Goal: Transaction & Acquisition: Purchase product/service

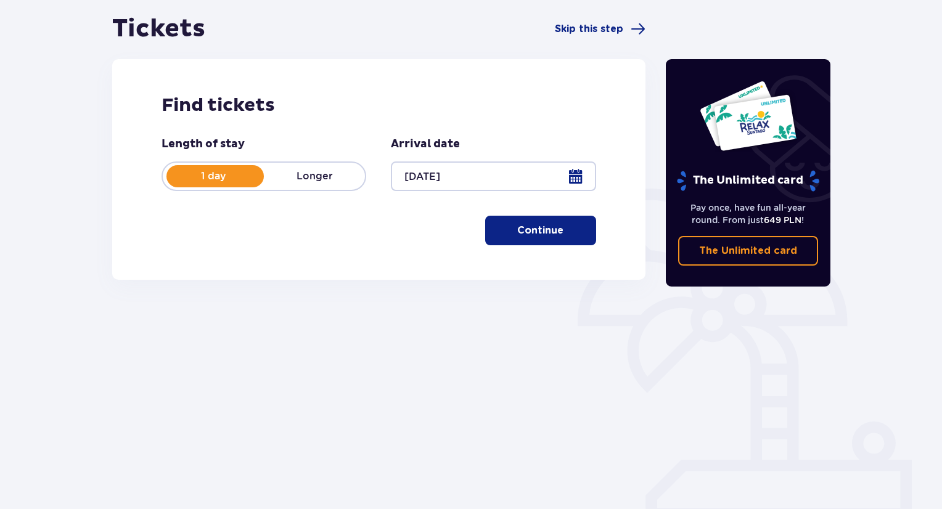
scroll to position [119, 0]
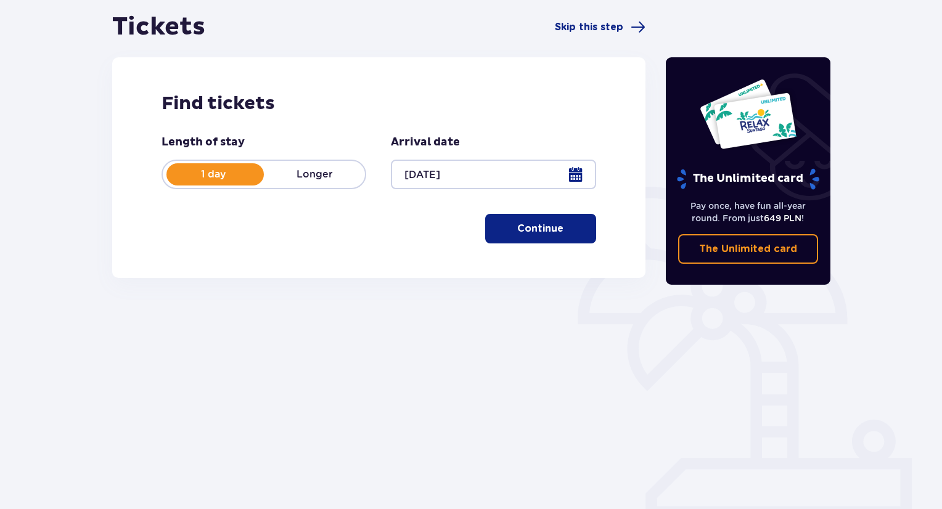
click at [545, 245] on div "Find tickets Length of stay 1 day Longer Arrival date [DATE] Continue" at bounding box center [379, 167] width 534 height 221
click at [543, 228] on p "Continue" at bounding box center [540, 229] width 46 height 14
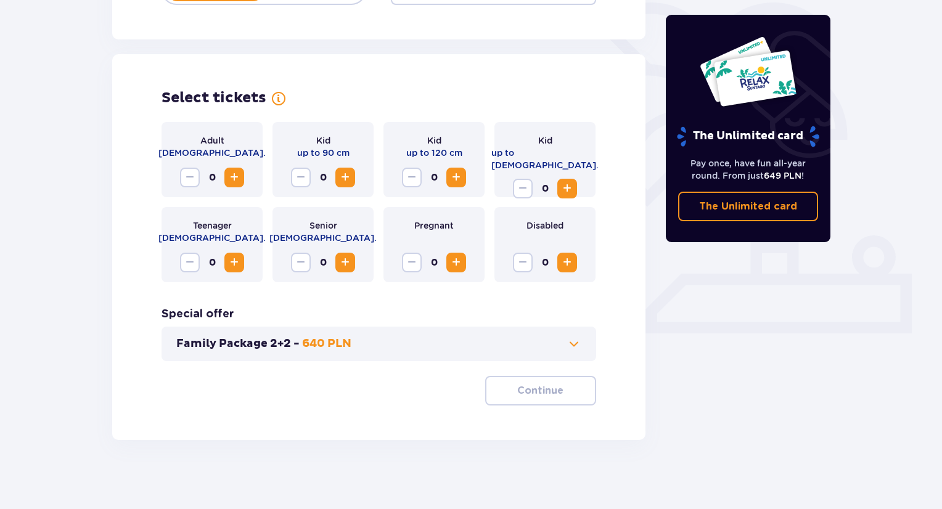
scroll to position [308, 0]
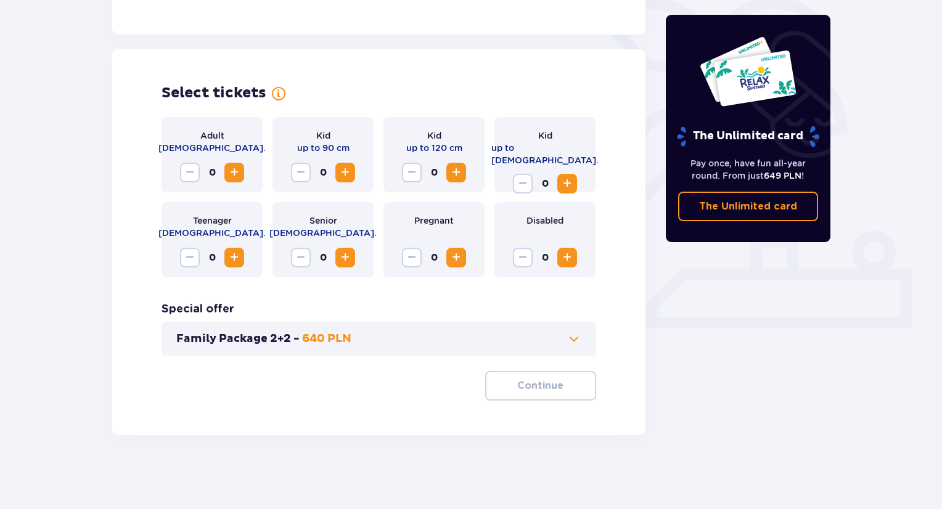
click at [234, 176] on span "Increase" at bounding box center [234, 172] width 15 height 15
click at [572, 178] on span "Increase" at bounding box center [567, 183] width 15 height 15
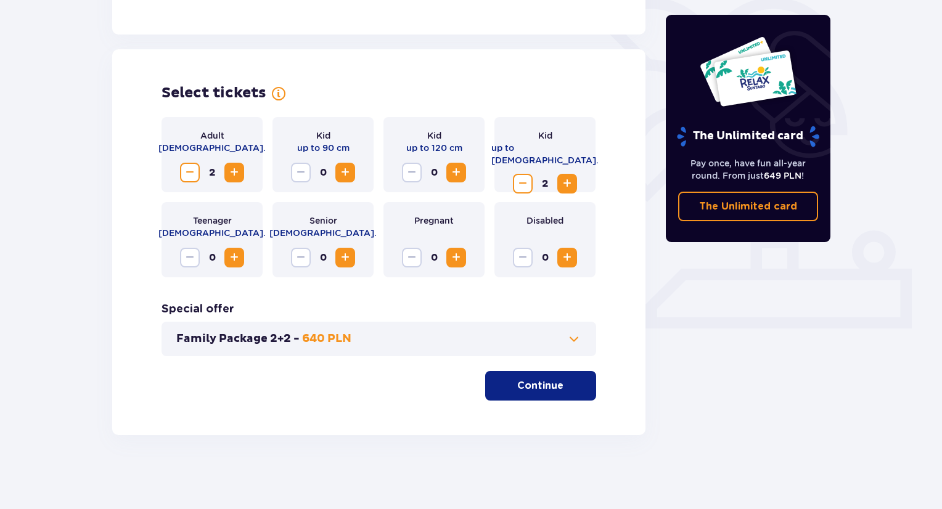
click at [555, 391] on button "Continue" at bounding box center [540, 386] width 111 height 30
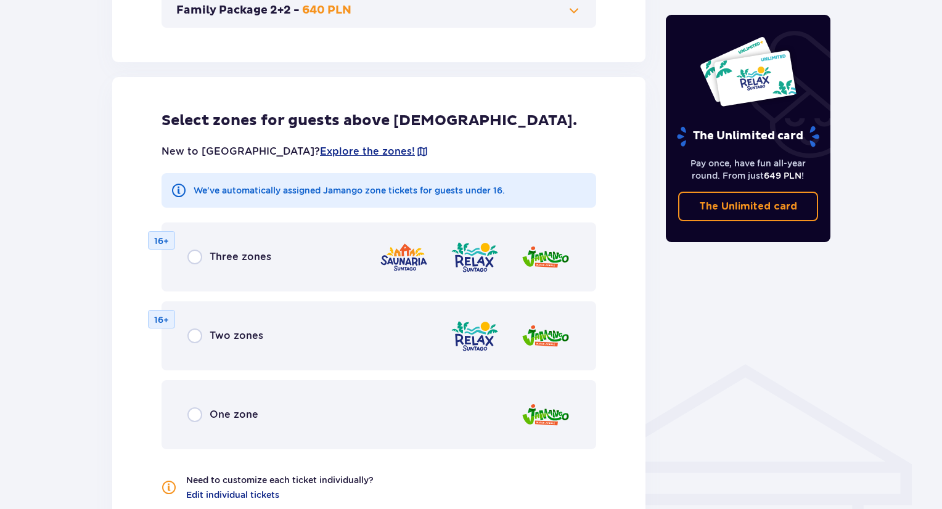
scroll to position [685, 0]
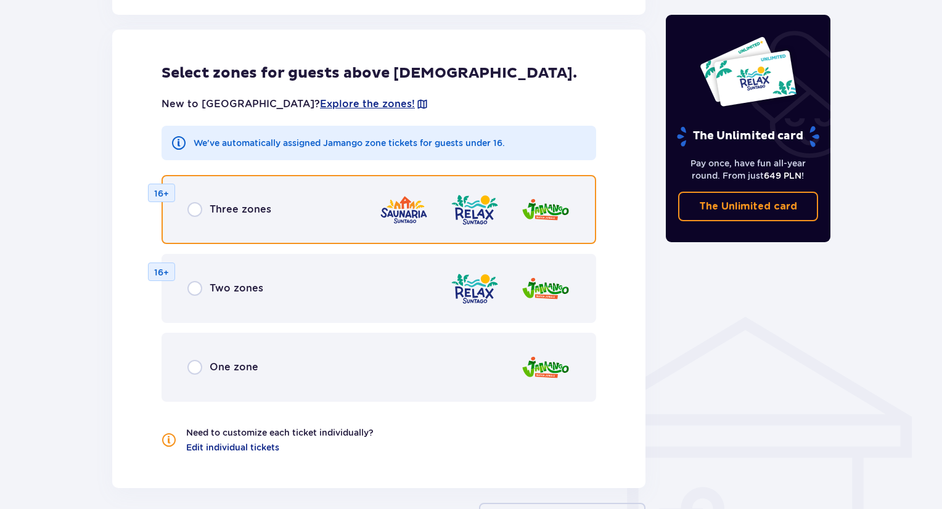
click at [192, 212] on input "radio" at bounding box center [195, 209] width 15 height 15
radio input "true"
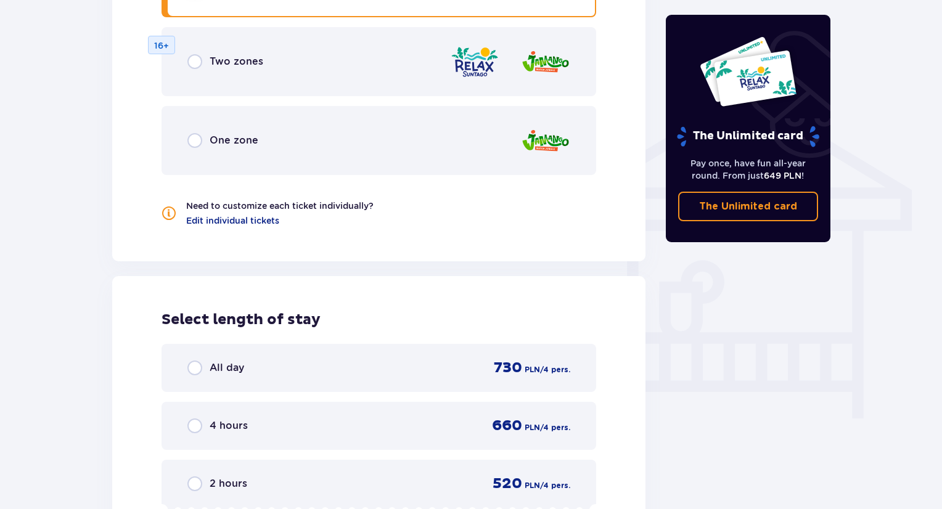
scroll to position [665, 0]
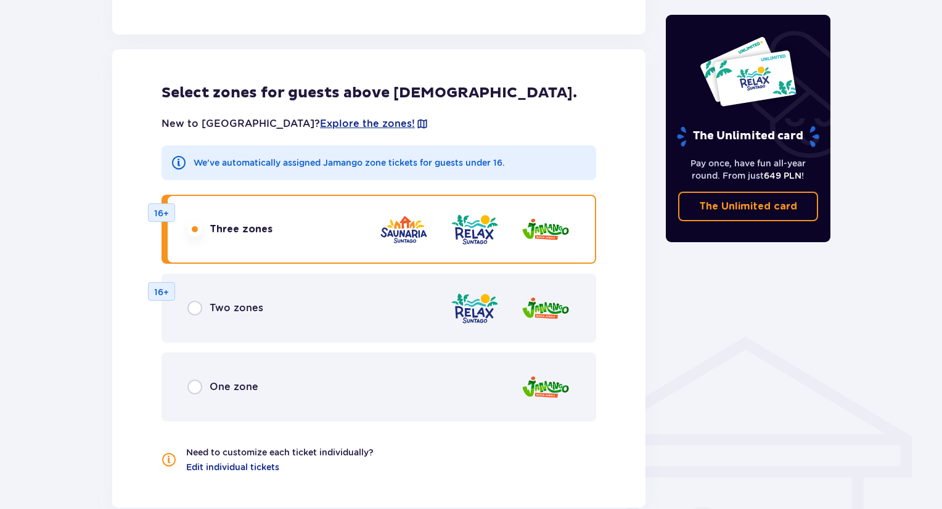
click at [202, 390] on div "One zone" at bounding box center [223, 387] width 71 height 15
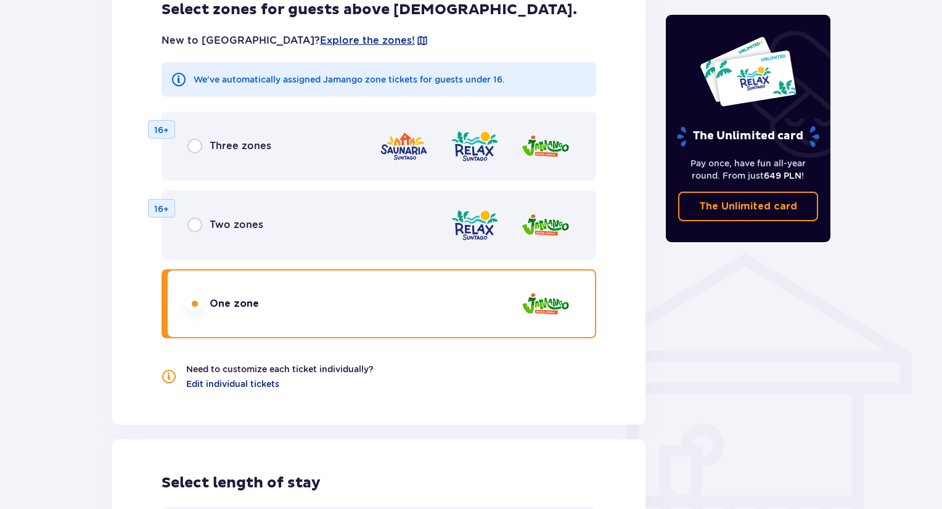
scroll to position [603, 0]
